Goal: Task Accomplishment & Management: Use online tool/utility

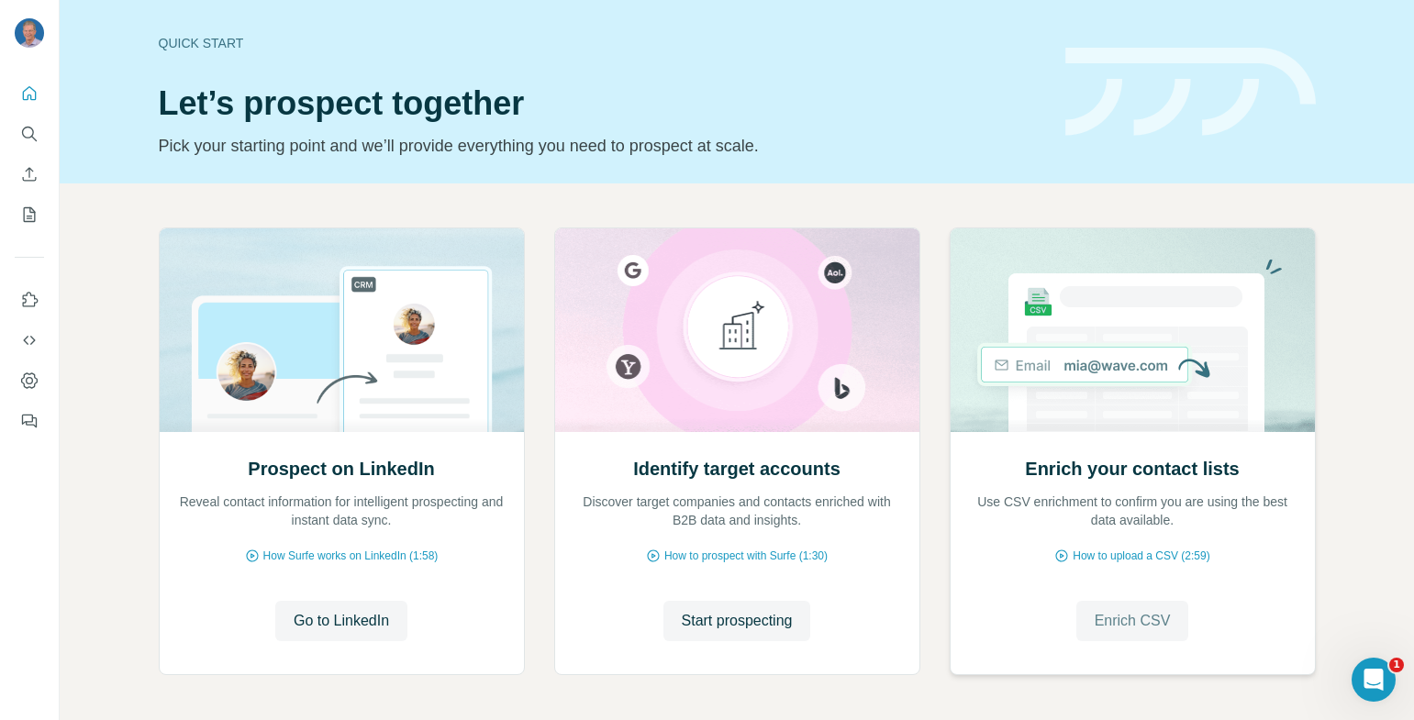
click at [1152, 626] on span "Enrich CSV" at bounding box center [1133, 621] width 76 height 22
click at [1139, 548] on span "How to upload a CSV (2:59)" at bounding box center [1141, 556] width 137 height 17
click at [29, 91] on icon "Quick start" at bounding box center [29, 93] width 18 height 18
click at [30, 139] on icon "Search" at bounding box center [29, 134] width 18 height 18
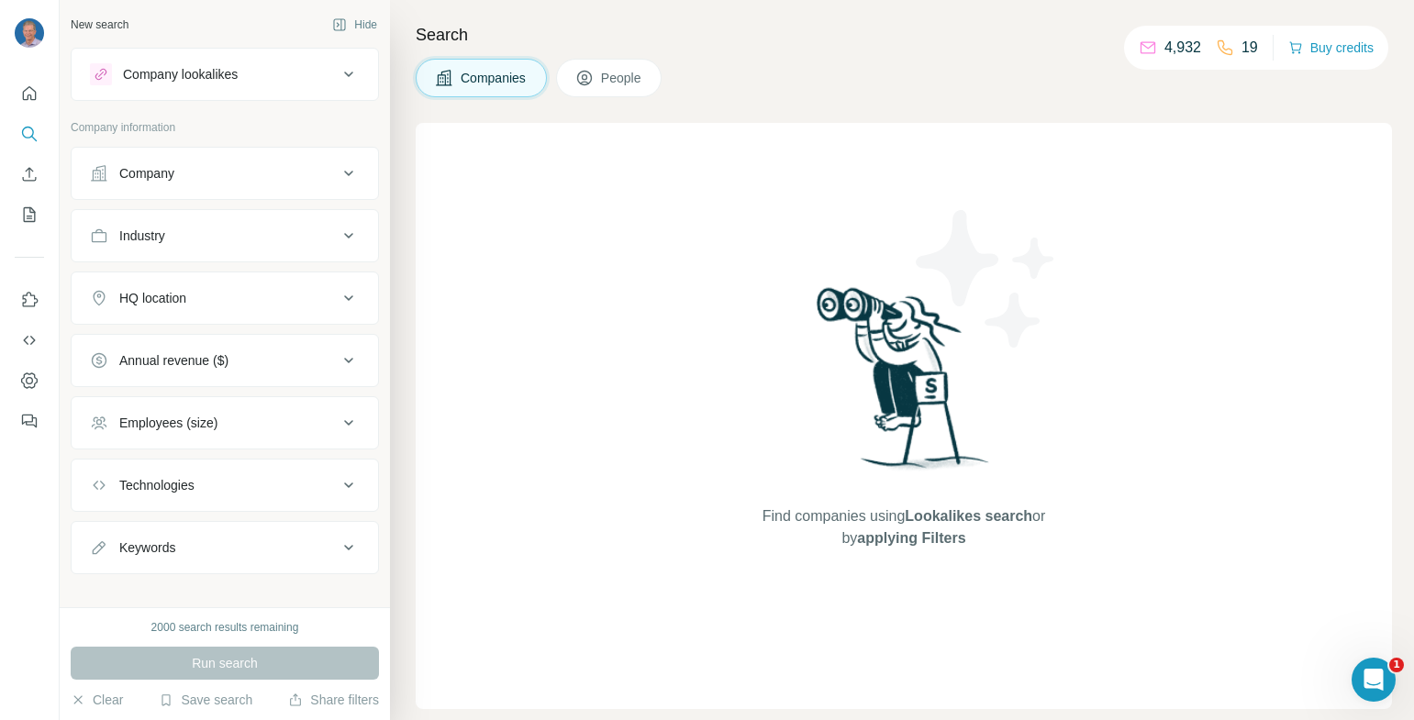
click at [615, 78] on span "People" at bounding box center [622, 78] width 42 height 18
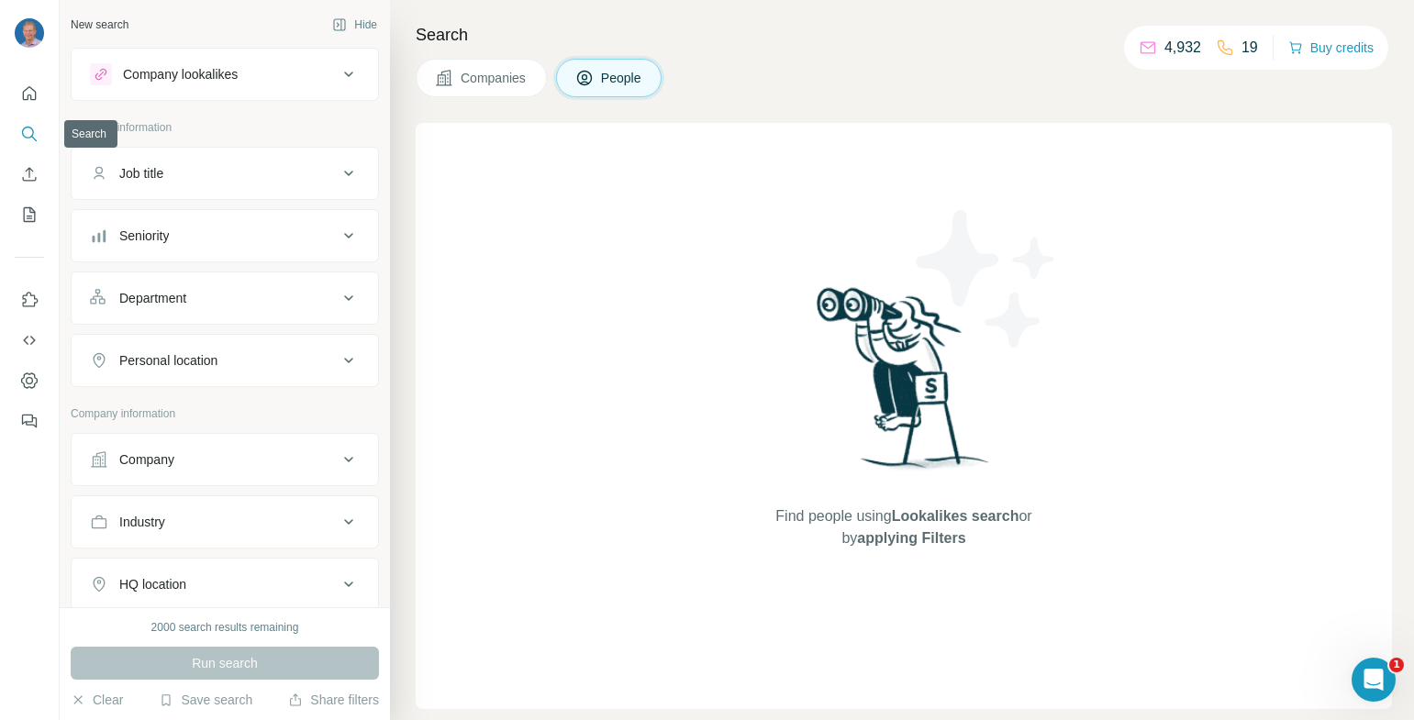
click at [28, 130] on icon "Search" at bounding box center [29, 134] width 18 height 18
click at [30, 220] on icon "My lists" at bounding box center [29, 215] width 18 height 18
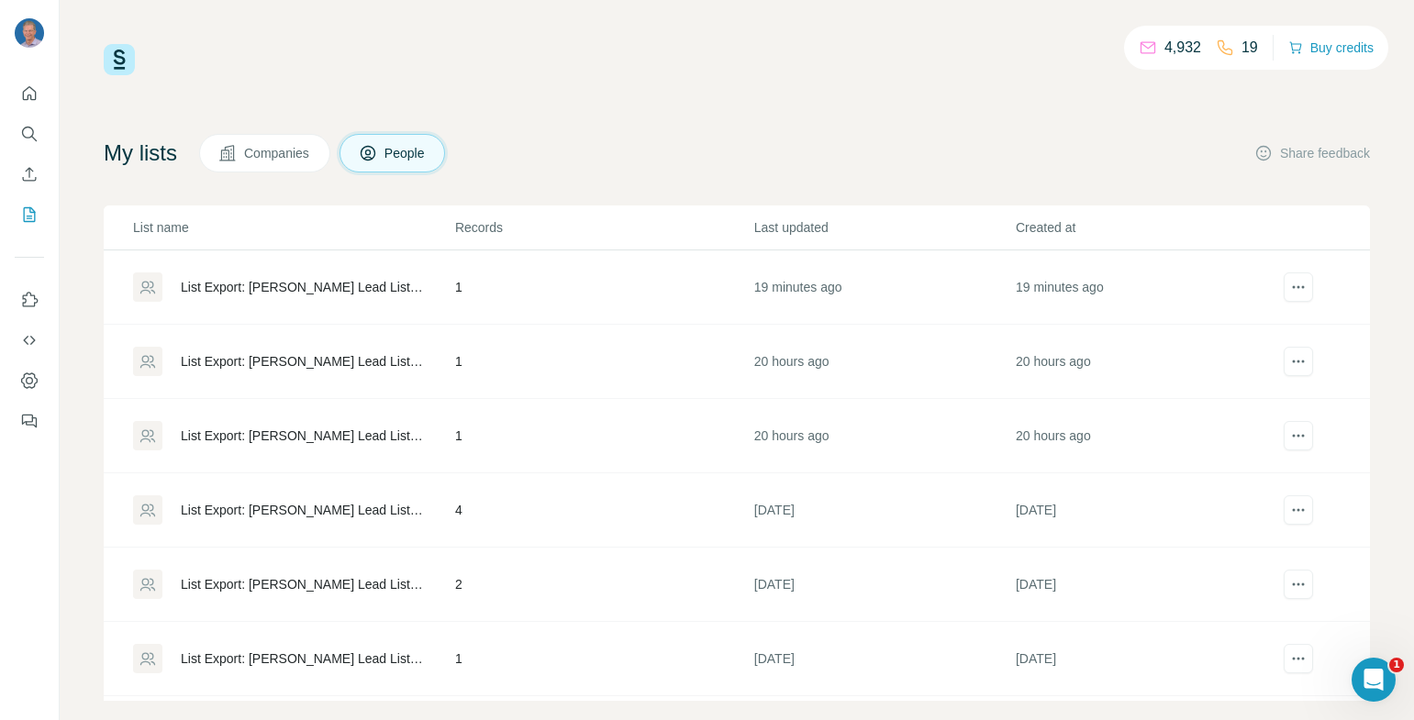
click at [255, 283] on div "List Export: Keith’s Lead List - 25/09/2025 19:43" at bounding box center [302, 287] width 243 height 18
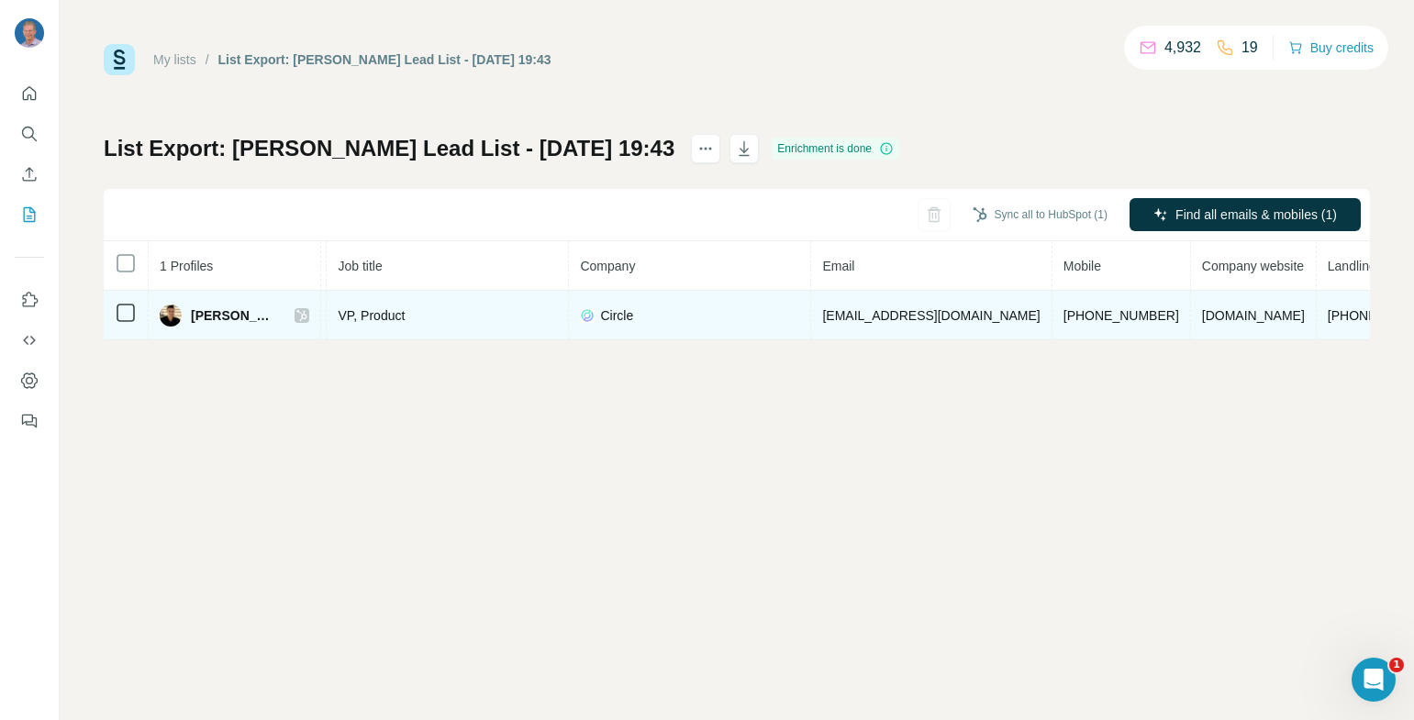
scroll to position [0, 219]
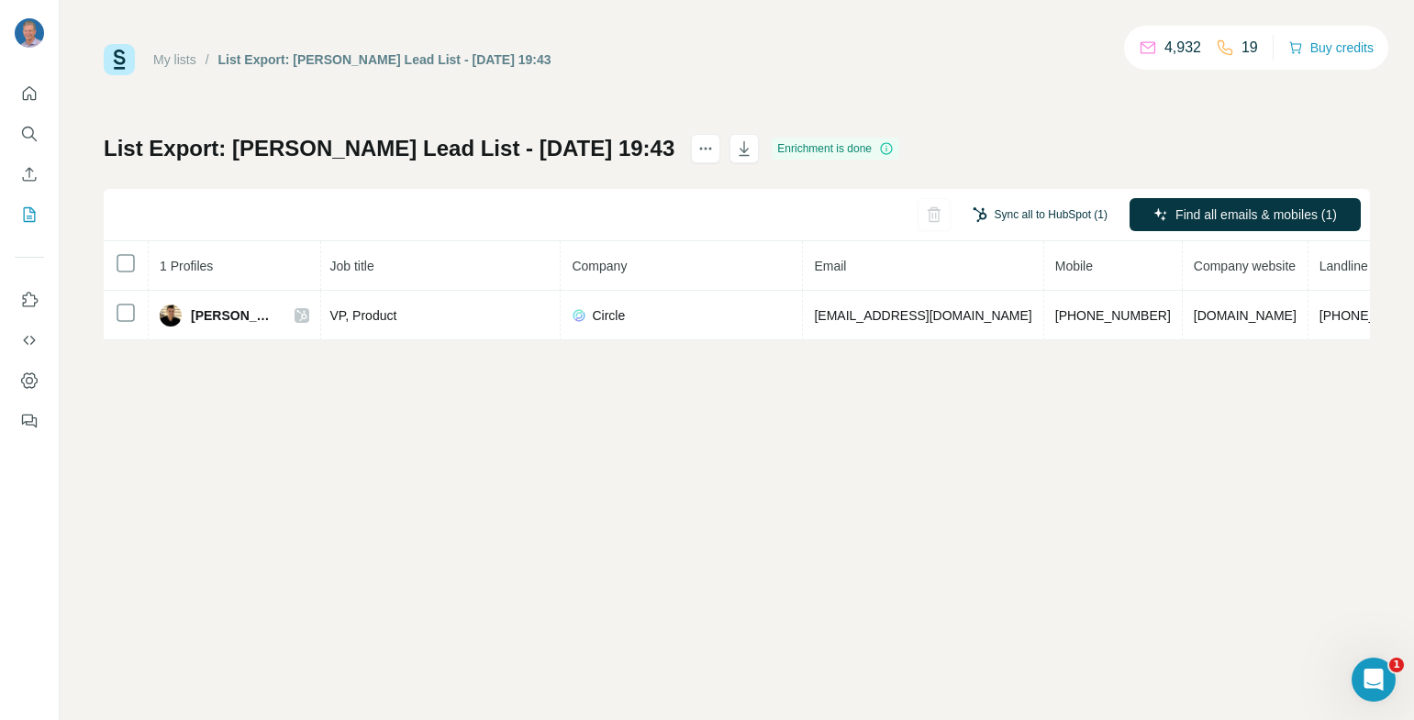
click at [1045, 216] on button "Sync all to HubSpot (1)" at bounding box center [1040, 215] width 161 height 28
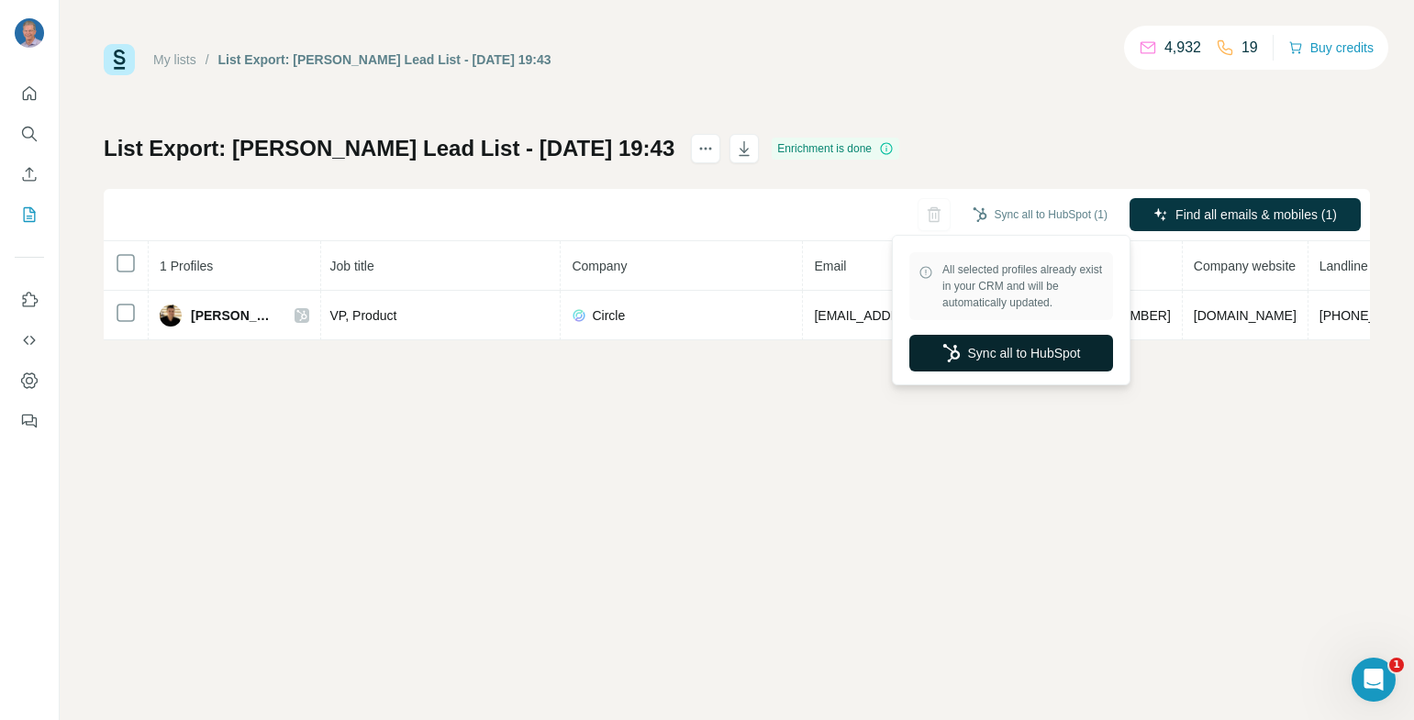
click at [1036, 360] on button "Sync all to HubSpot" at bounding box center [1011, 353] width 204 height 37
